Goal: Book appointment/travel/reservation

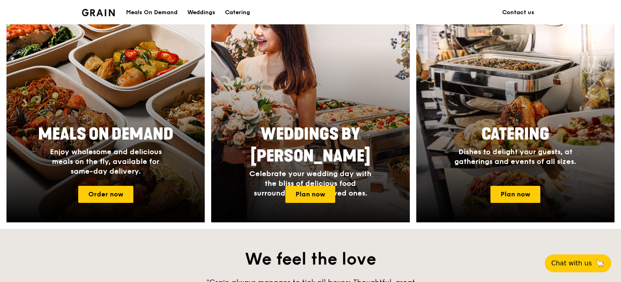
scroll to position [324, 0]
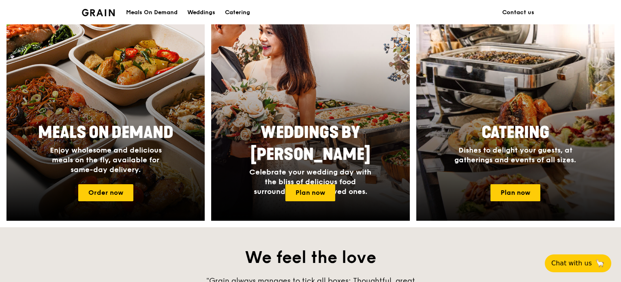
click at [512, 141] on span "Catering" at bounding box center [515, 132] width 68 height 19
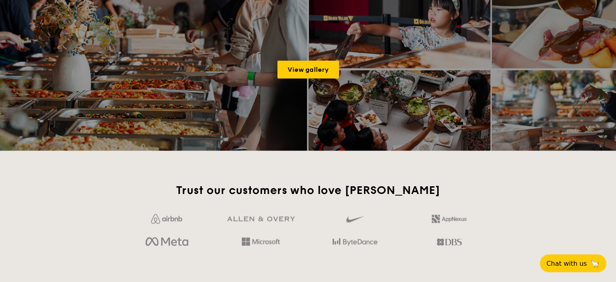
scroll to position [1209, 0]
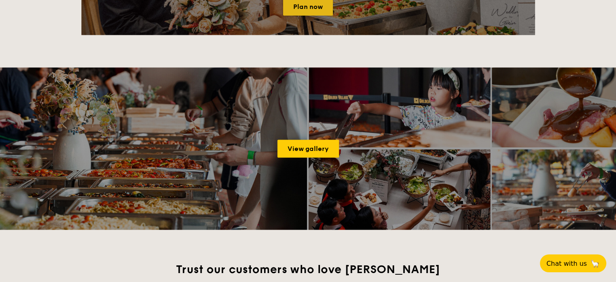
click at [300, 11] on link "Plan now" at bounding box center [308, 7] width 50 height 18
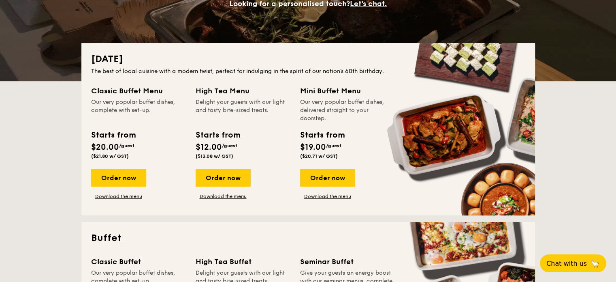
scroll to position [162, 0]
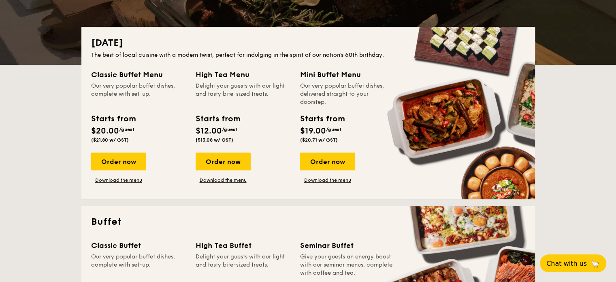
drag, startPoint x: 200, startPoint y: 120, endPoint x: 246, endPoint y: 141, distance: 51.1
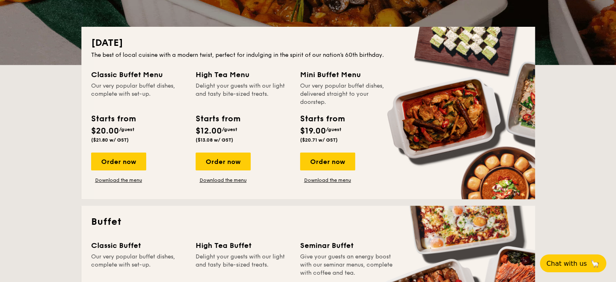
click at [246, 141] on div "Starts from $12.00 /guest ($13.08 w/ GST)" at bounding box center [242, 129] width 101 height 33
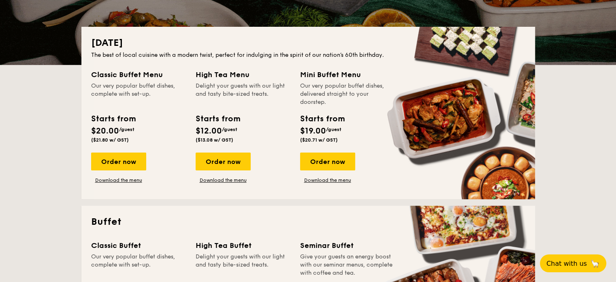
click at [266, 154] on div "Order now Download the menu" at bounding box center [243, 167] width 95 height 31
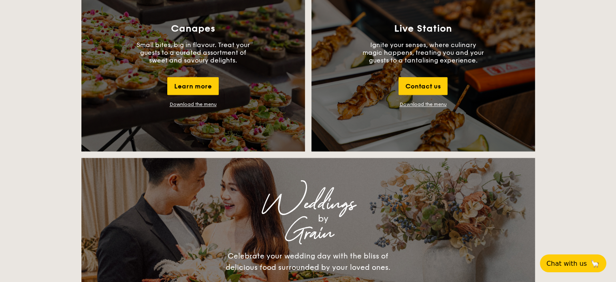
scroll to position [972, 0]
